Goal: Navigation & Orientation: Find specific page/section

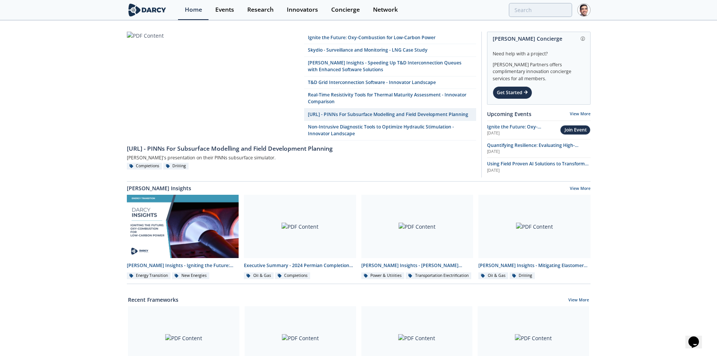
click at [707, 0] on section "Home Events Research Innovators Concierge Network" at bounding box center [358, 10] width 717 height 20
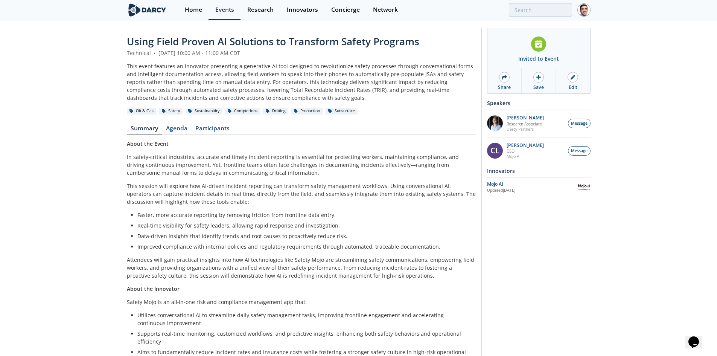
click at [138, 8] on img at bounding box center [147, 9] width 41 height 13
